Goal: Find contact information: Find contact information

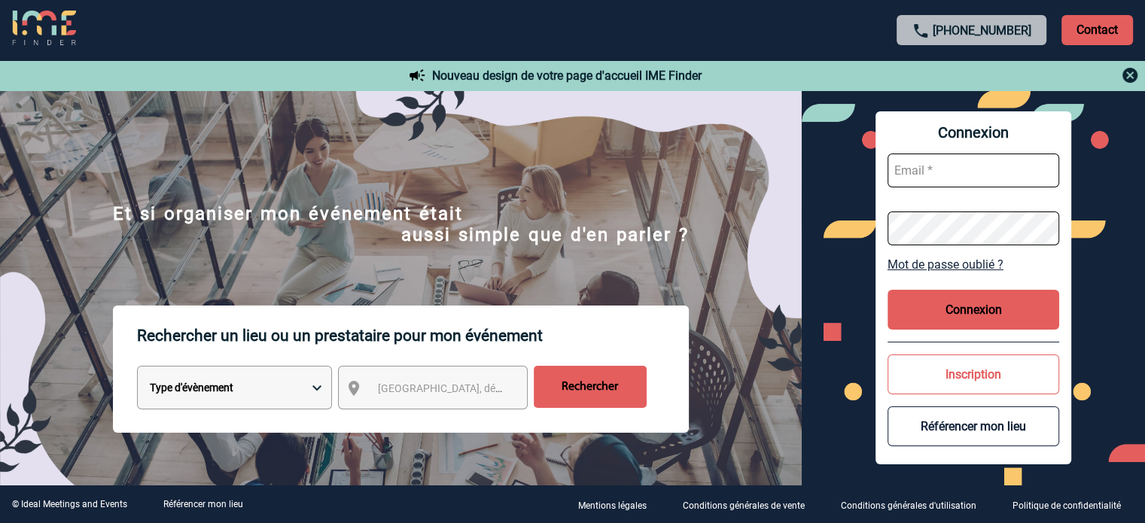
type input "ydeclercq@ime-groupe.com"
click at [922, 291] on button "Connexion" at bounding box center [974, 310] width 172 height 40
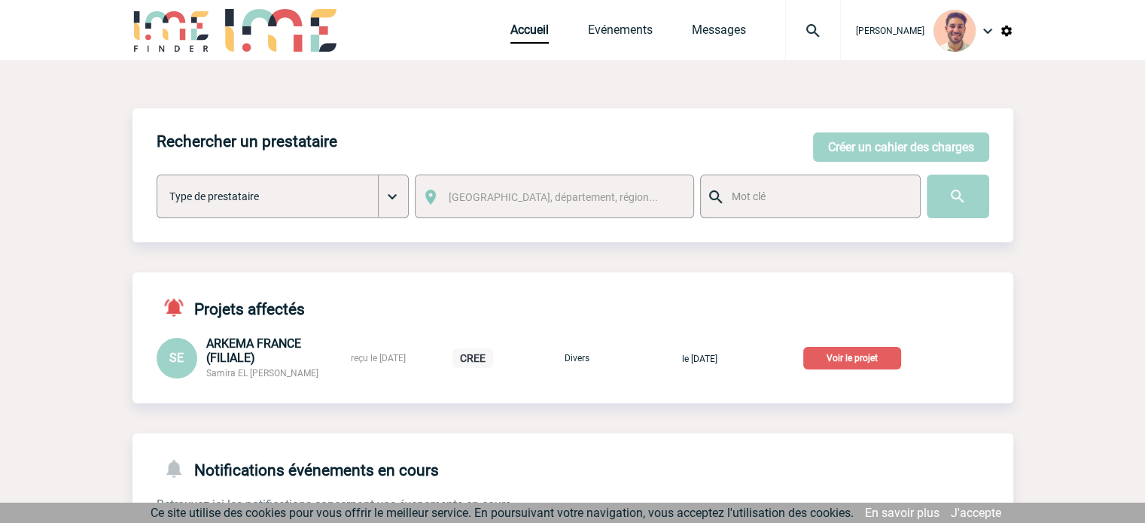
click at [861, 358] on p "Voir le projet" at bounding box center [852, 358] width 98 height 23
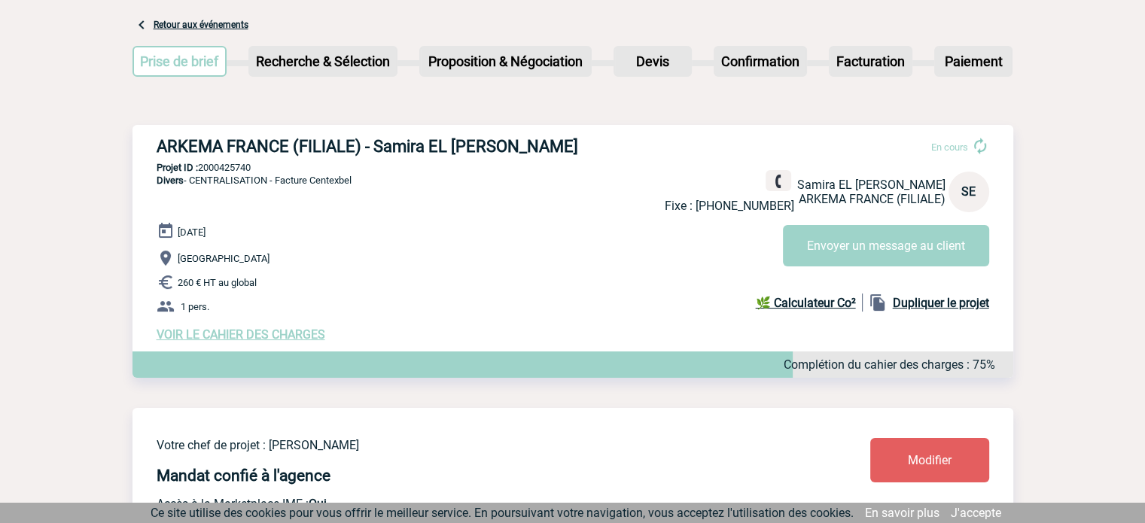
scroll to position [75, 0]
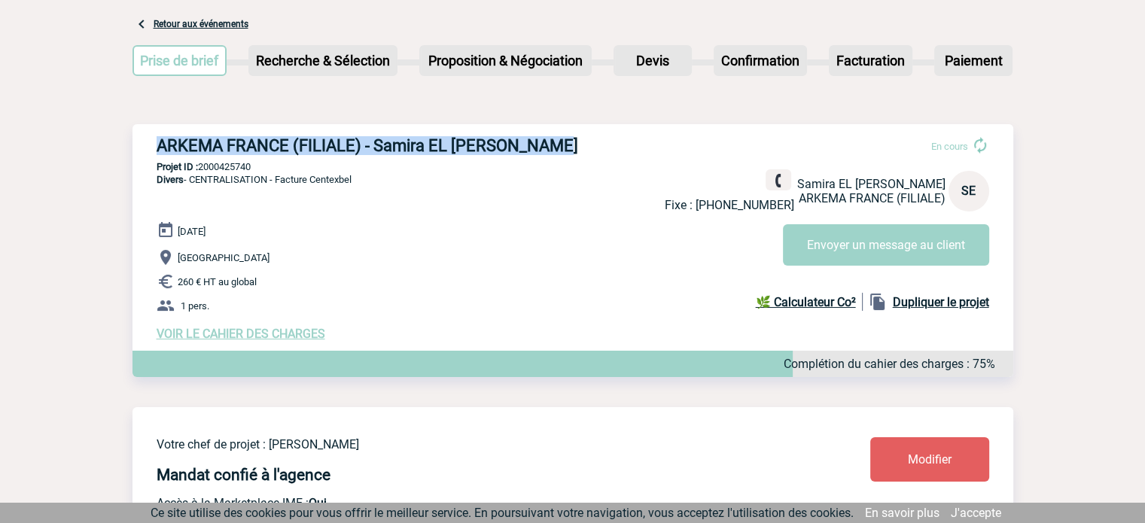
drag, startPoint x: 538, startPoint y: 144, endPoint x: 156, endPoint y: 146, distance: 381.7
click at [156, 146] on div "ARKEMA FRANCE (FILIALE) - Samira EL [PERSON_NAME] En cours Fixe : [PHONE_NUMBER…" at bounding box center [573, 238] width 881 height 229
copy h3 "ARKEMA FRANCE (FILIALE) - Samira EL [PERSON_NAME]"
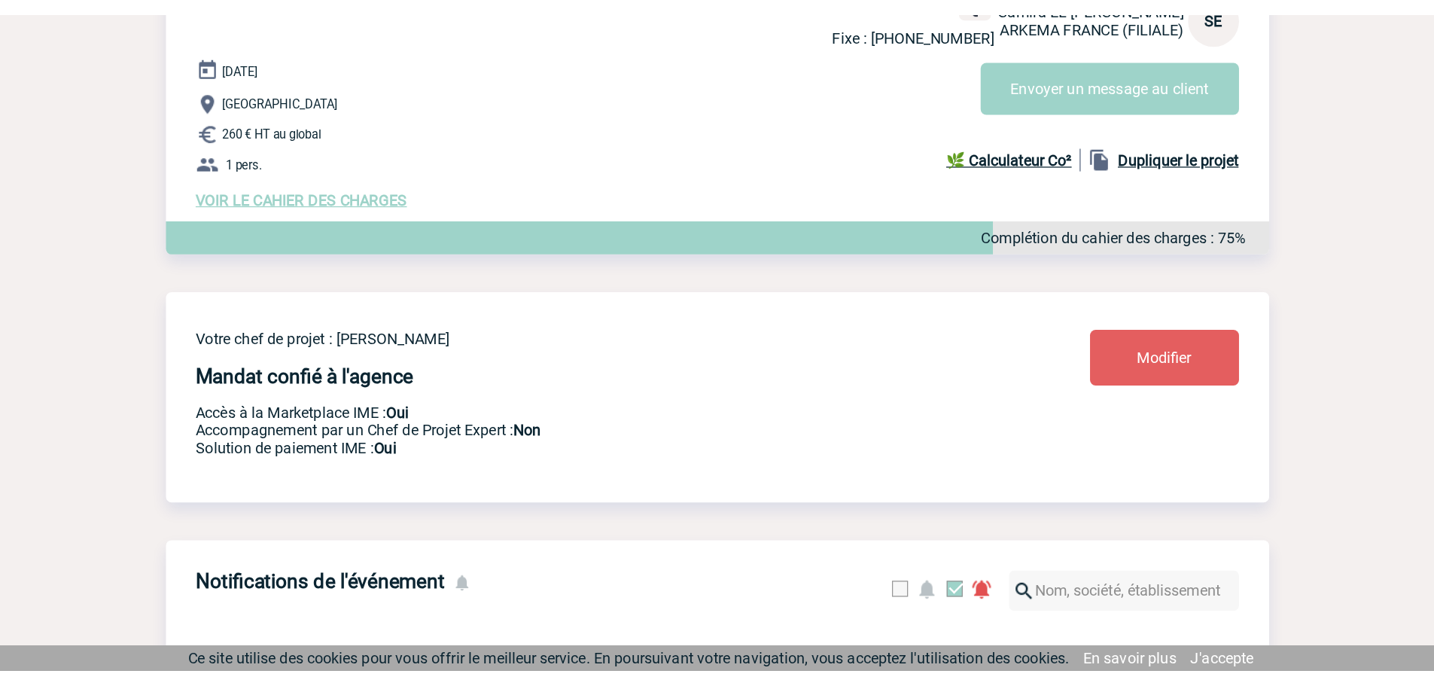
scroll to position [0, 0]
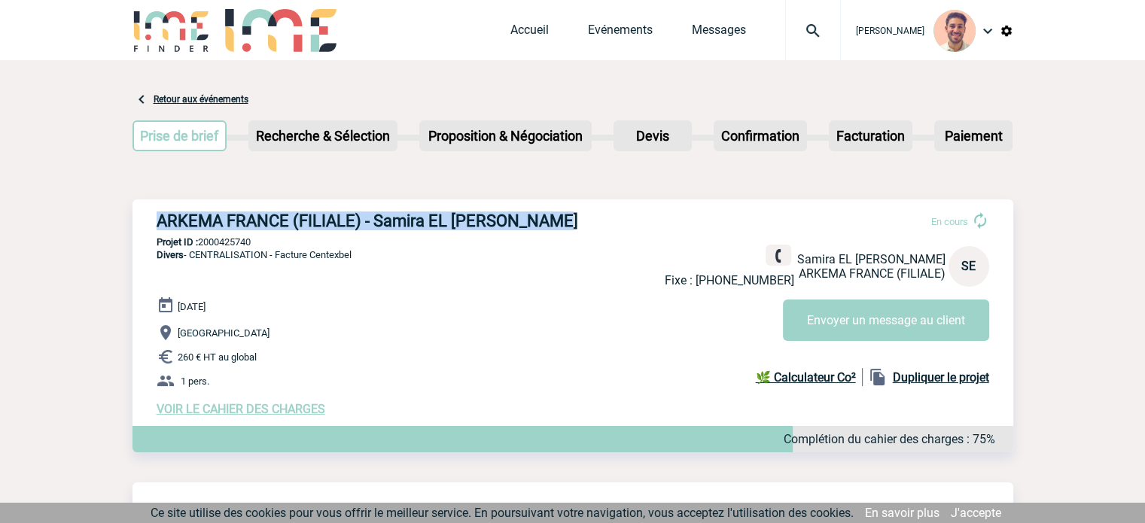
drag, startPoint x: 264, startPoint y: 239, endPoint x: 206, endPoint y: 247, distance: 58.5
click at [204, 246] on p "Projet ID : 2000425740" at bounding box center [573, 241] width 881 height 11
click at [264, 242] on p "Projet ID : 2000425740" at bounding box center [573, 241] width 881 height 11
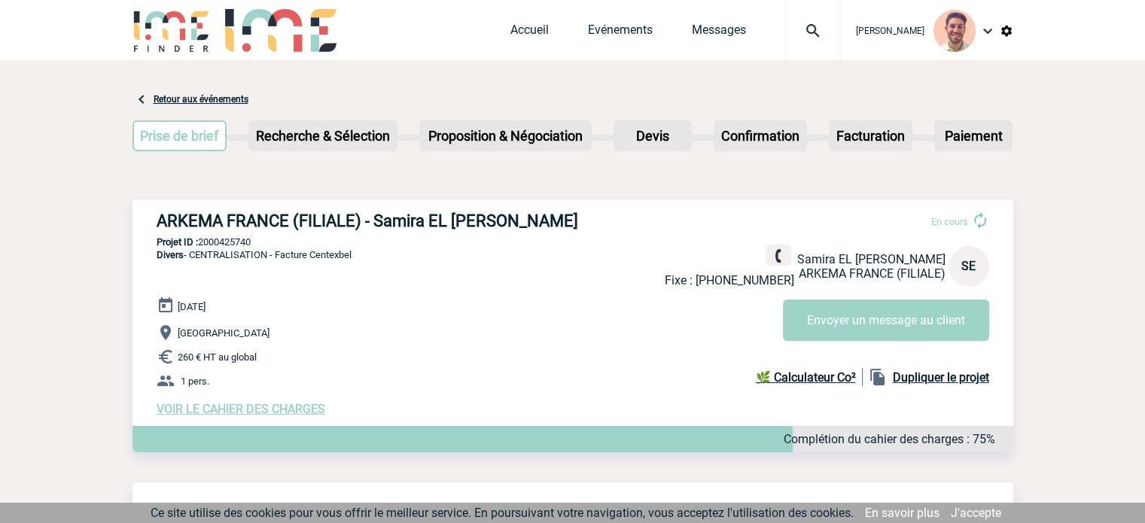
drag, startPoint x: 260, startPoint y: 239, endPoint x: 202, endPoint y: 248, distance: 59.3
click at [202, 248] on p "Projet ID : 2000425740" at bounding box center [573, 241] width 881 height 11
copy p "2000425740"
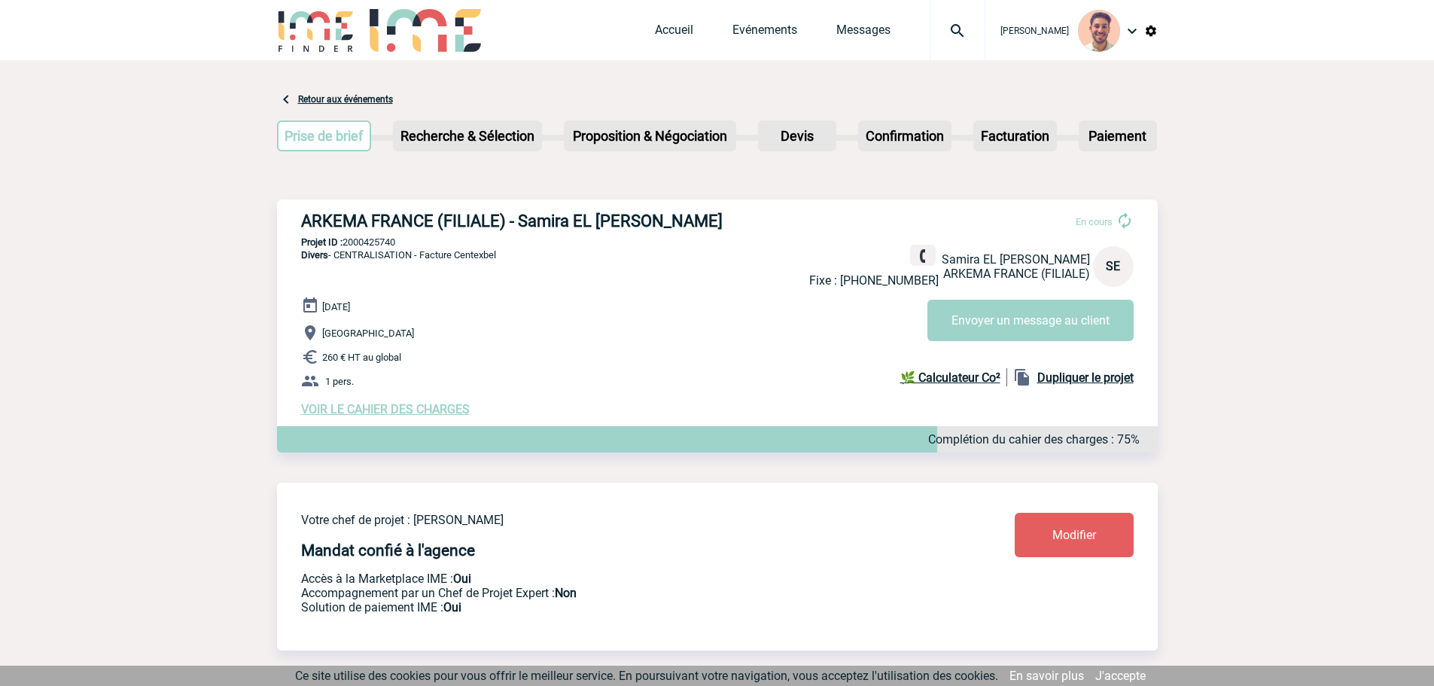
click at [718, 224] on h3 "ARKEMA FRANCE (FILIALE) - Samira EL [PERSON_NAME]" at bounding box center [527, 221] width 452 height 19
drag, startPoint x: 698, startPoint y: 236, endPoint x: 519, endPoint y: 227, distance: 178.7
click at [519, 227] on h3 "ARKEMA FRANCE (FILIALE) - Samira EL [PERSON_NAME]" at bounding box center [527, 221] width 452 height 19
copy h3 "Samira EL [PERSON_NAME]"
drag, startPoint x: 413, startPoint y: 251, endPoint x: 344, endPoint y: 245, distance: 68.8
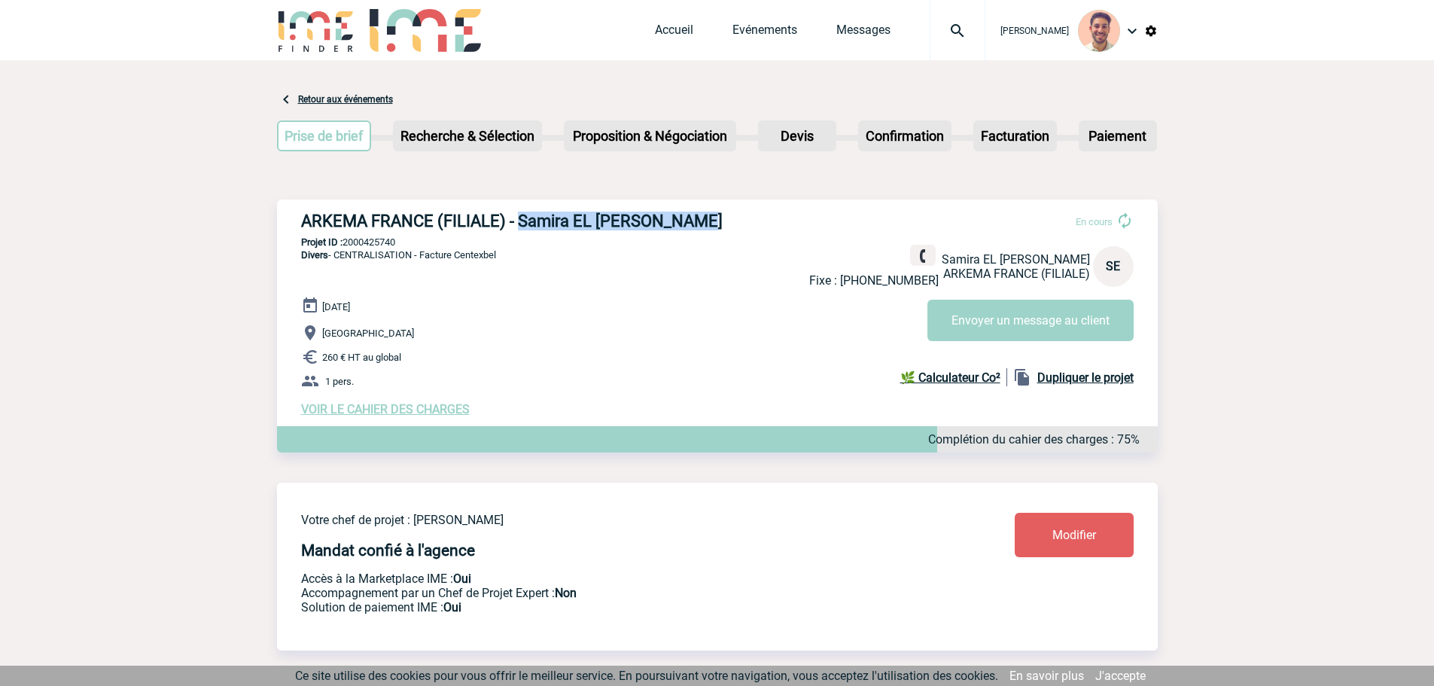
click at [344, 245] on p "Projet ID : 2000425740" at bounding box center [717, 241] width 881 height 11
copy p "2000425740"
click at [435, 416] on span "VOIR LE CAHIER DES CHARGES" at bounding box center [385, 409] width 169 height 14
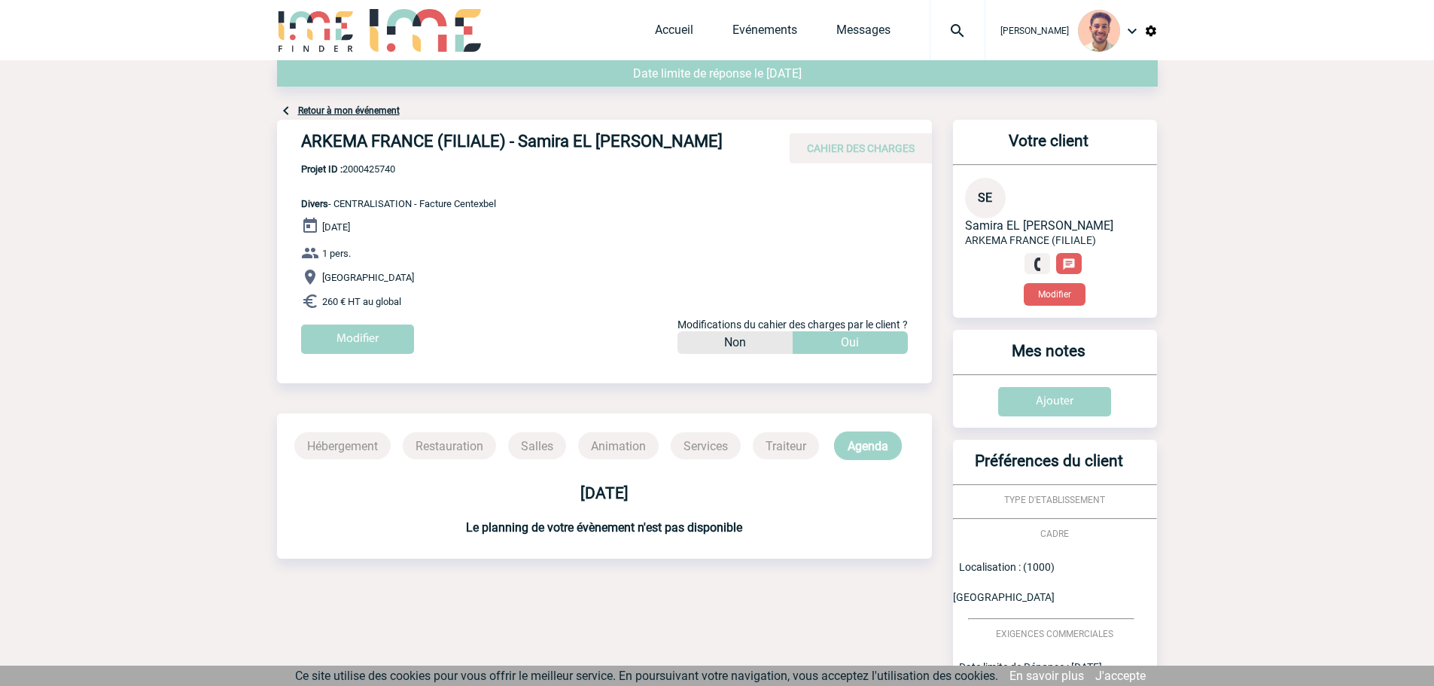
click at [716, 142] on h4 "ARKEMA FRANCE (FILIALE) - Samira EL [PERSON_NAME]" at bounding box center [527, 145] width 452 height 26
drag, startPoint x: 714, startPoint y: 145, endPoint x: 522, endPoint y: 139, distance: 192.1
click at [520, 139] on h4 "ARKEMA FRANCE (FILIALE) - Samira EL [PERSON_NAME]" at bounding box center [527, 145] width 452 height 26
copy h4 "Samira EL [PERSON_NAME]"
drag, startPoint x: 407, startPoint y: 167, endPoint x: 343, endPoint y: 164, distance: 64.1
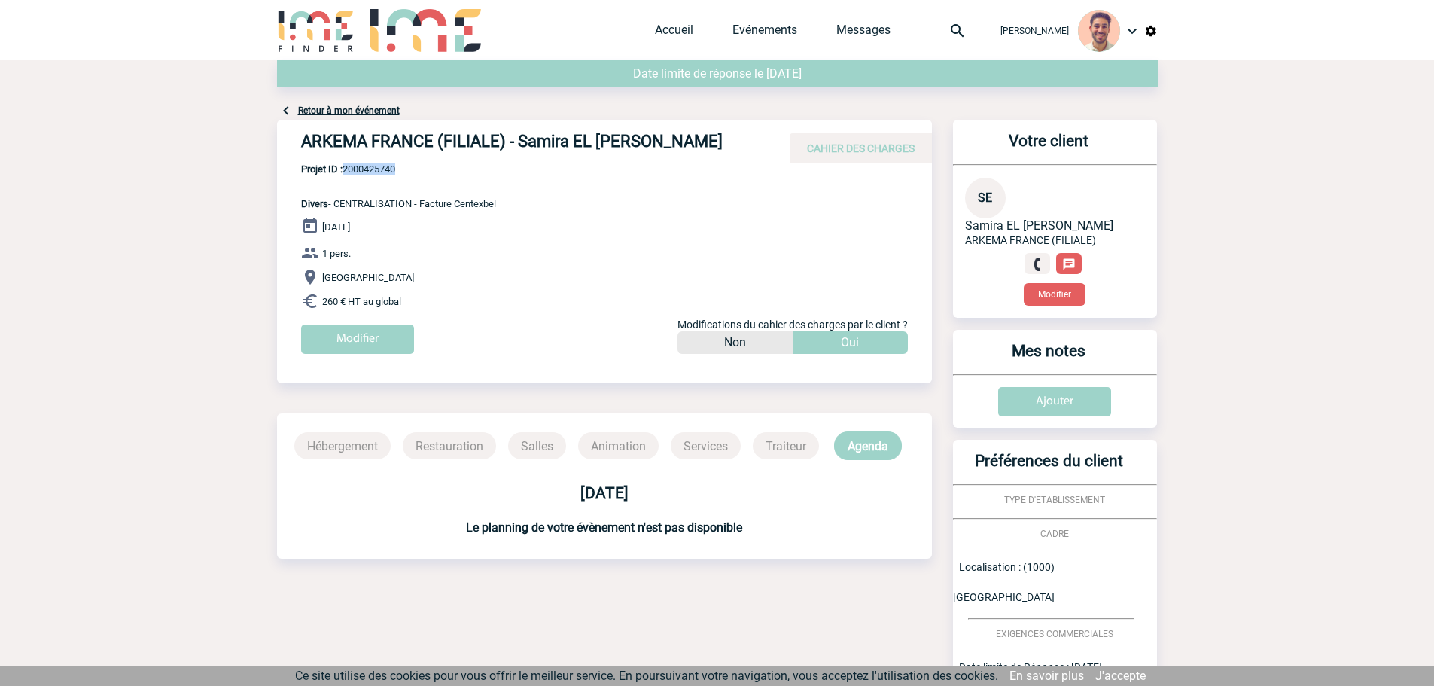
click at [343, 164] on span "Projet ID : 2000425740" at bounding box center [398, 168] width 195 height 11
copy span "2000425740"
click at [413, 166] on span "Projet ID : 2000425740" at bounding box center [398, 168] width 195 height 11
click at [408, 168] on span "Projet ID : 2000425740" at bounding box center [398, 168] width 195 height 11
drag, startPoint x: 408, startPoint y: 169, endPoint x: 343, endPoint y: 169, distance: 65.5
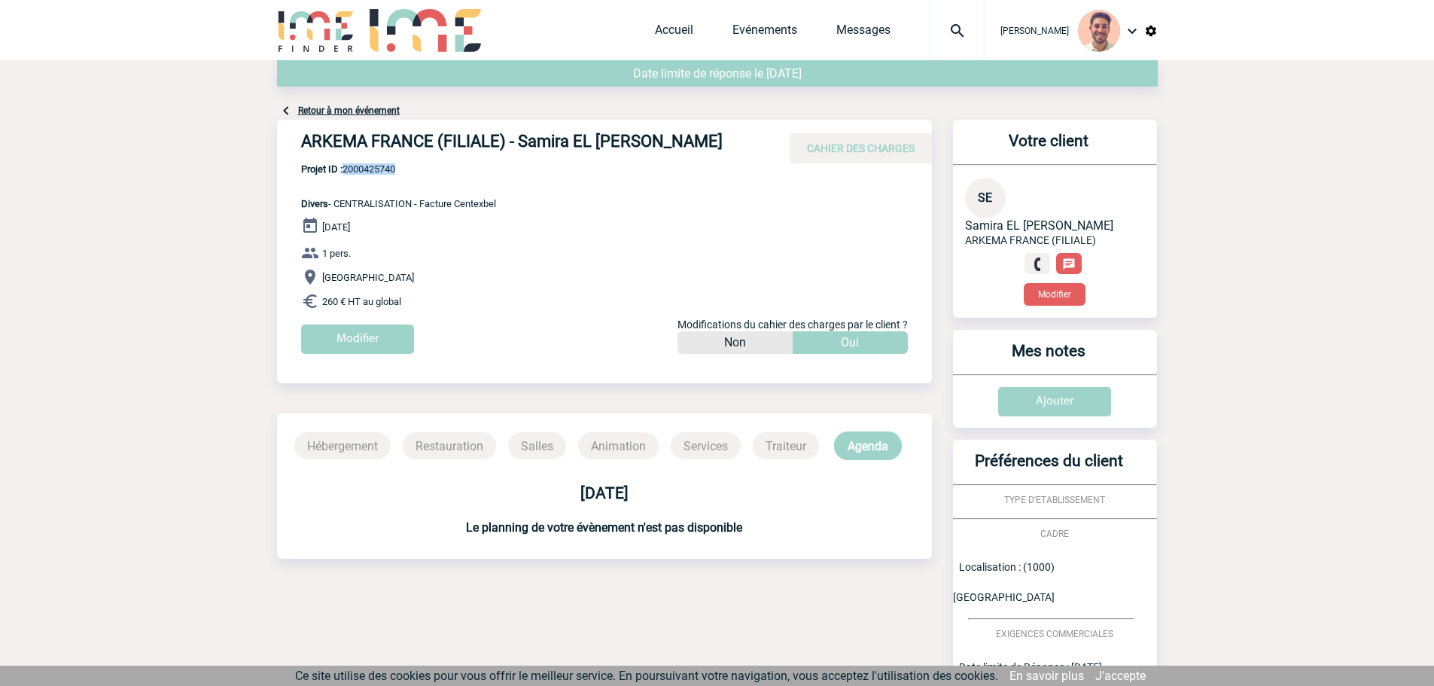
click at [343, 169] on span "Projet ID : 2000425740" at bounding box center [398, 168] width 195 height 11
click at [388, 178] on p "Projet ID : 2000425740 Divers - CENTRALISATION - Facture Centexbel" at bounding box center [386, 186] width 219 height 46
drag, startPoint x: 407, startPoint y: 169, endPoint x: 350, endPoint y: 172, distance: 57.3
click at [346, 169] on span "Projet ID : 2000425740" at bounding box center [398, 168] width 195 height 11
copy span "2000425740"
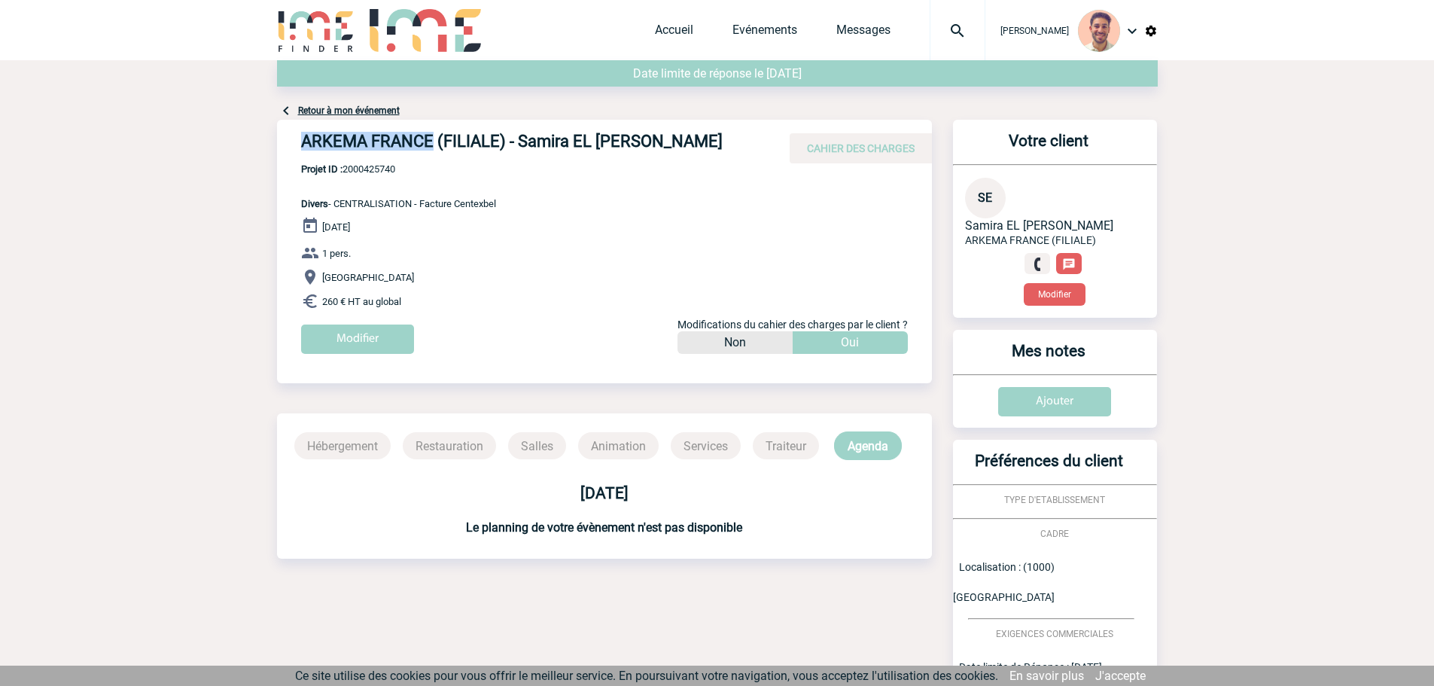
drag, startPoint x: 434, startPoint y: 143, endPoint x: 278, endPoint y: 158, distance: 157.3
click at [278, 158] on div "ARKEMA FRANCE (FILIALE) - Samira EL BADRI KAMARA CAHIER DES CHARGES" at bounding box center [604, 142] width 655 height 44
copy h4 "ARKEMA FRANCE"
click at [494, 145] on h4 "ARKEMA FRANCE (FILIALE) - Samira EL [PERSON_NAME]" at bounding box center [527, 145] width 452 height 26
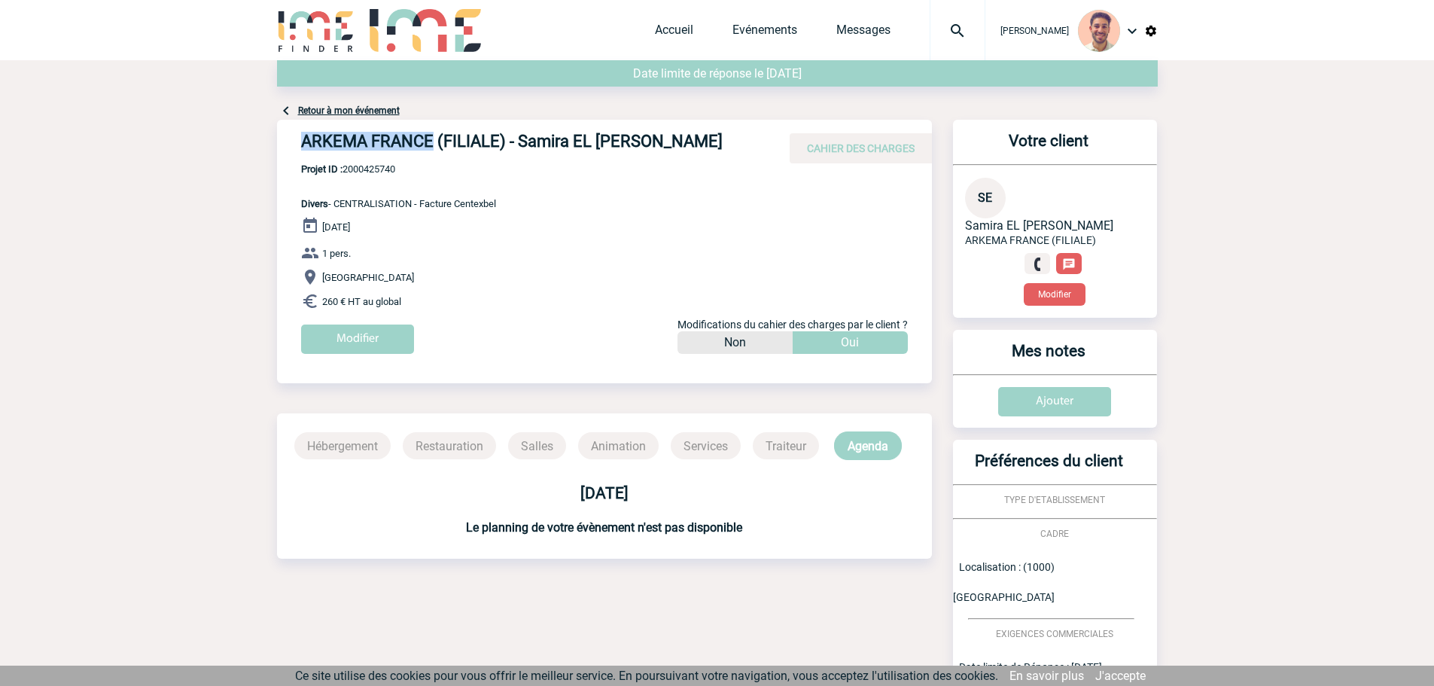
drag, startPoint x: 435, startPoint y: 145, endPoint x: 299, endPoint y: 139, distance: 136.4
click at [299, 139] on div "ARKEMA FRANCE (FILIALE) - Samira EL BADRI KAMARA CAHIER DES CHARGES" at bounding box center [604, 142] width 655 height 44
copy h4 "ARKEMA FRANCE"
drag, startPoint x: 688, startPoint y: 145, endPoint x: 571, endPoint y: 144, distance: 117.5
click at [571, 144] on h4 "ARKEMA FRANCE (FILIALE) - Samira EL [PERSON_NAME]" at bounding box center [527, 145] width 452 height 26
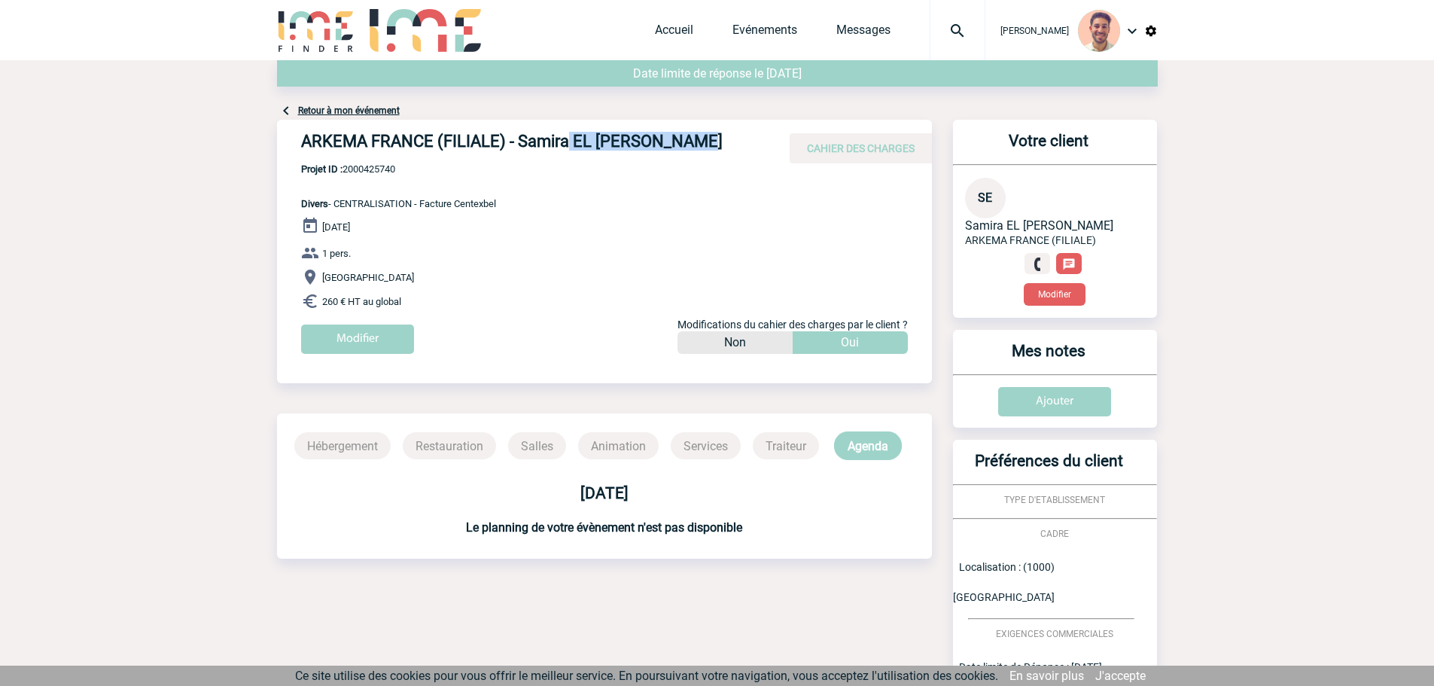
copy h4 "EL BADRI KAMARA"
